Goal: Book appointment/travel/reservation

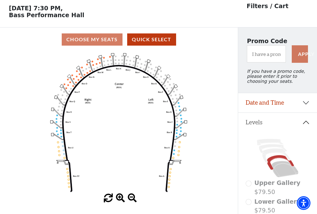
scroll to position [29, 0]
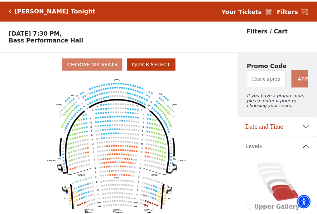
scroll to position [29, 0]
